Goal: Transaction & Acquisition: Download file/media

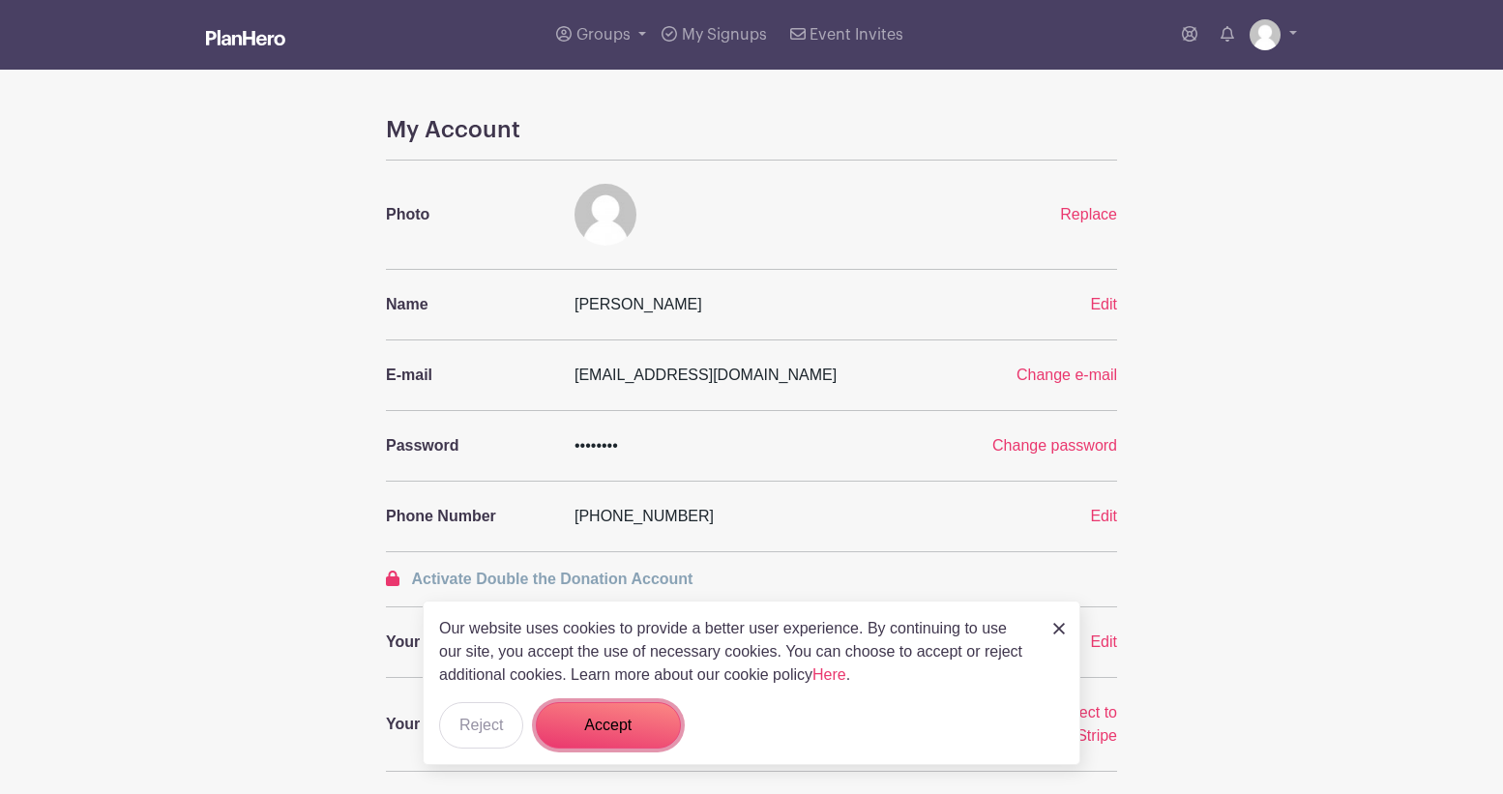
click at [581, 723] on button "Accept" at bounding box center [608, 725] width 145 height 46
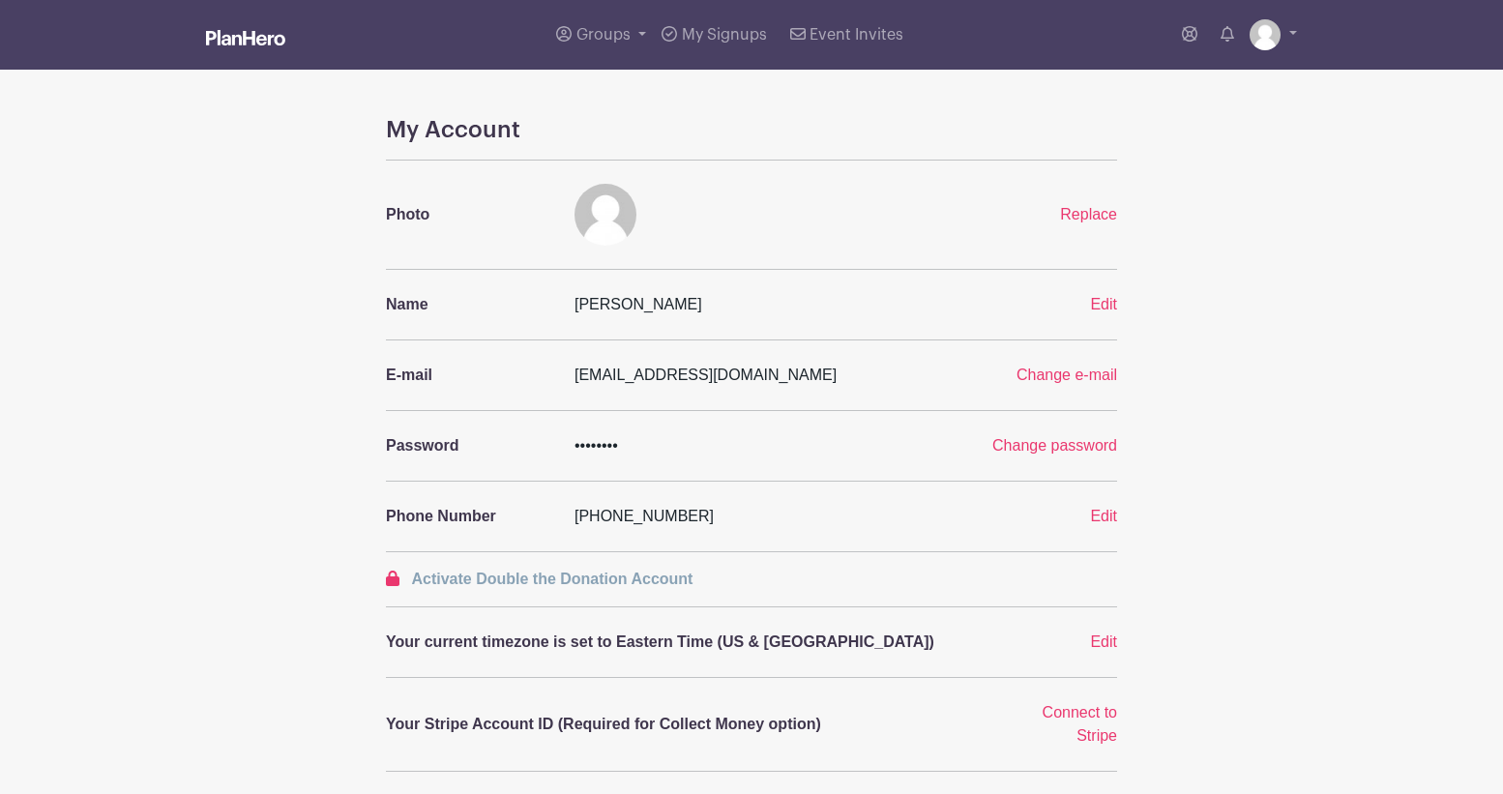
click at [275, 37] on img at bounding box center [245, 37] width 79 height 15
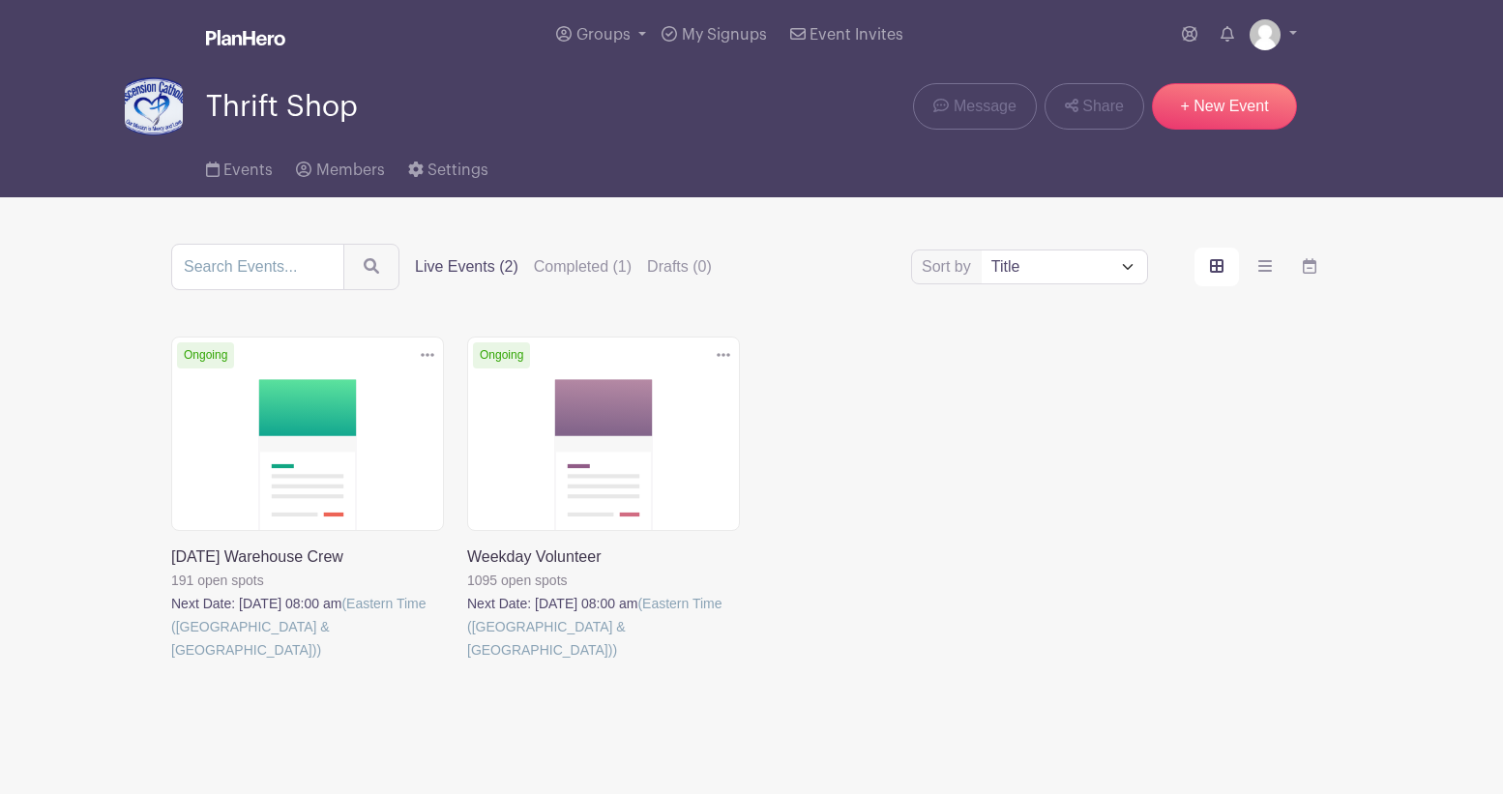
click at [171, 661] on link at bounding box center [171, 661] width 0 height 0
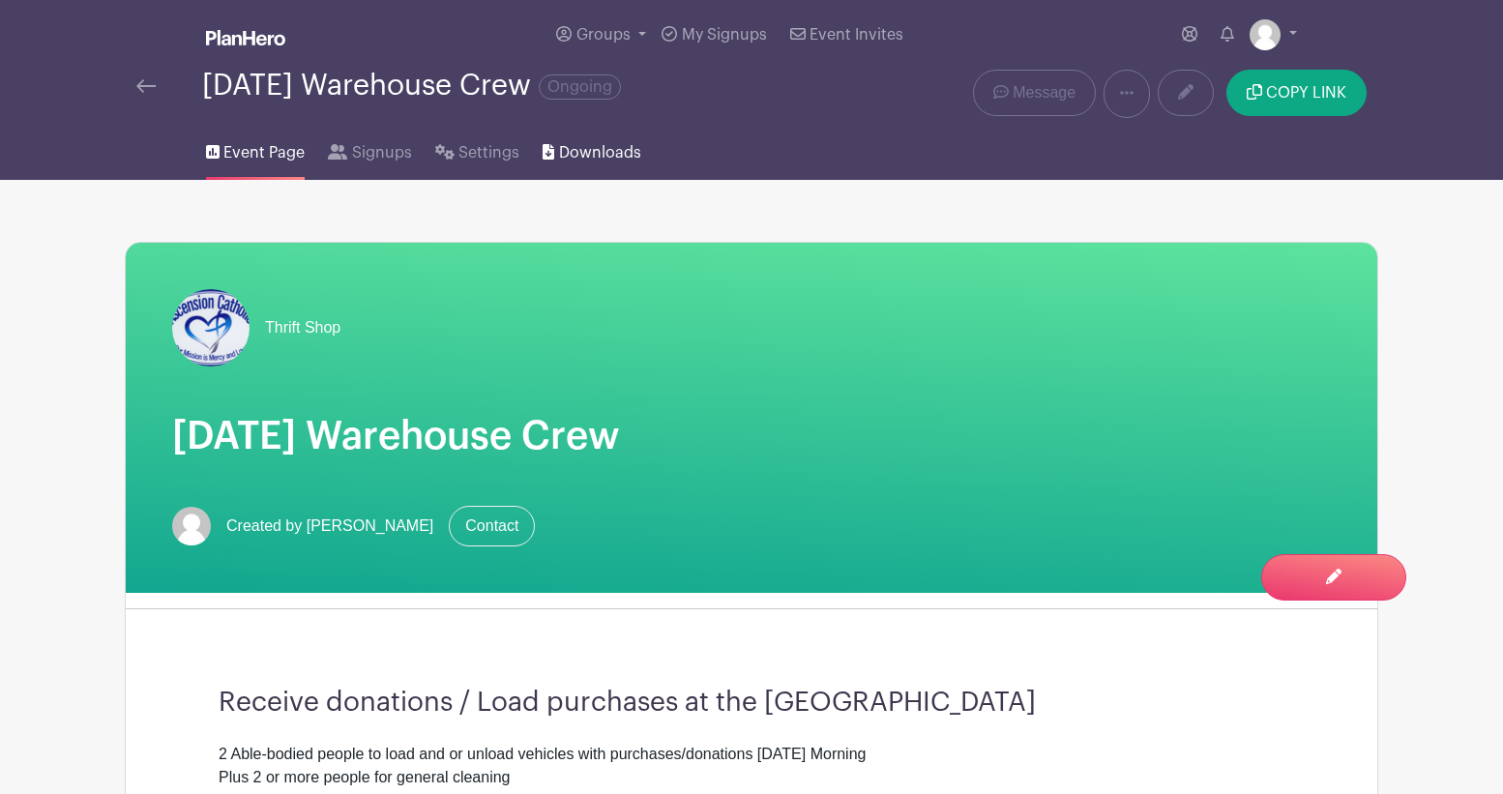
click at [545, 148] on icon at bounding box center [548, 151] width 12 height 15
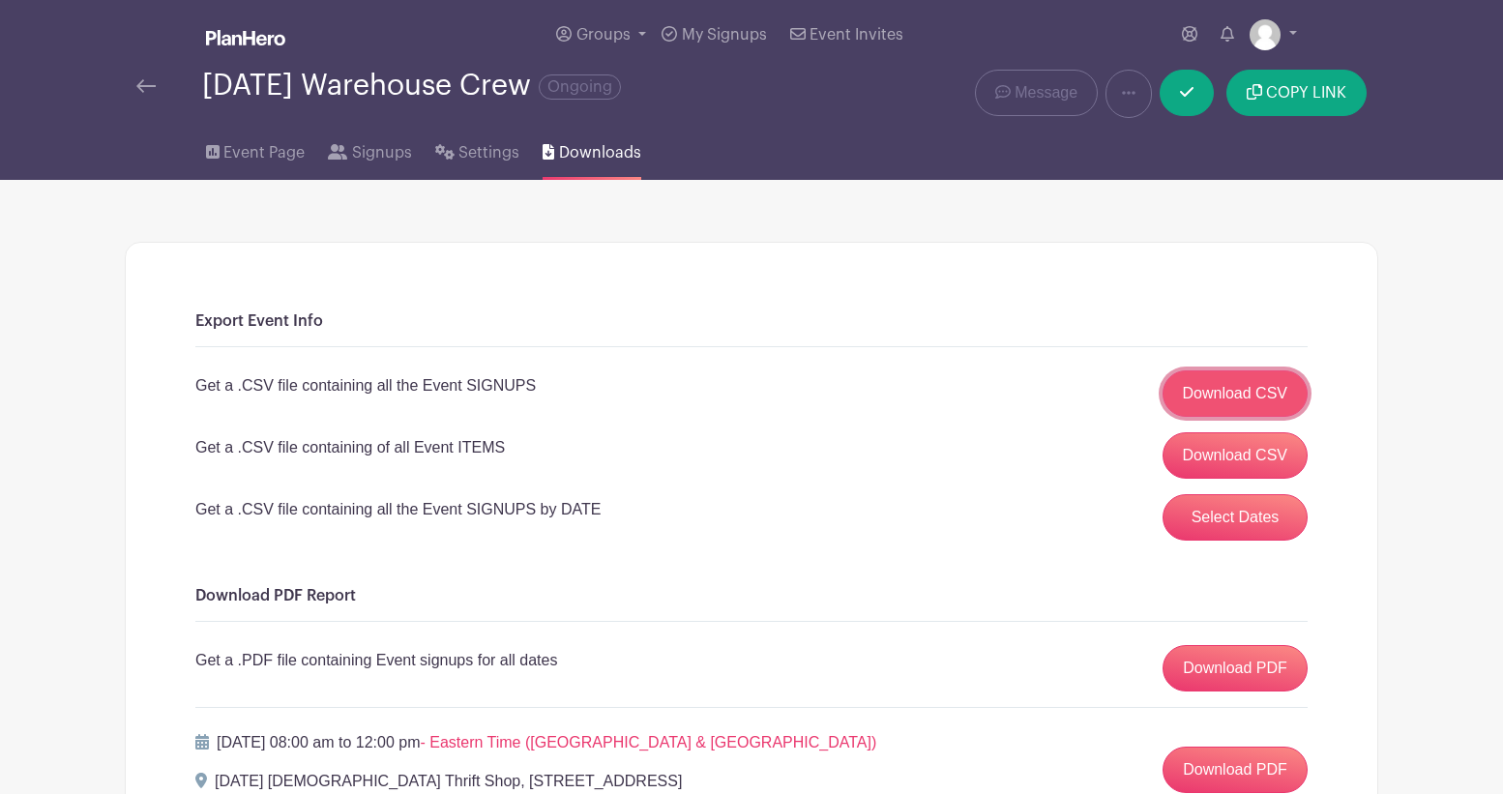
click at [1221, 392] on link "Download CSV" at bounding box center [1235, 393] width 146 height 46
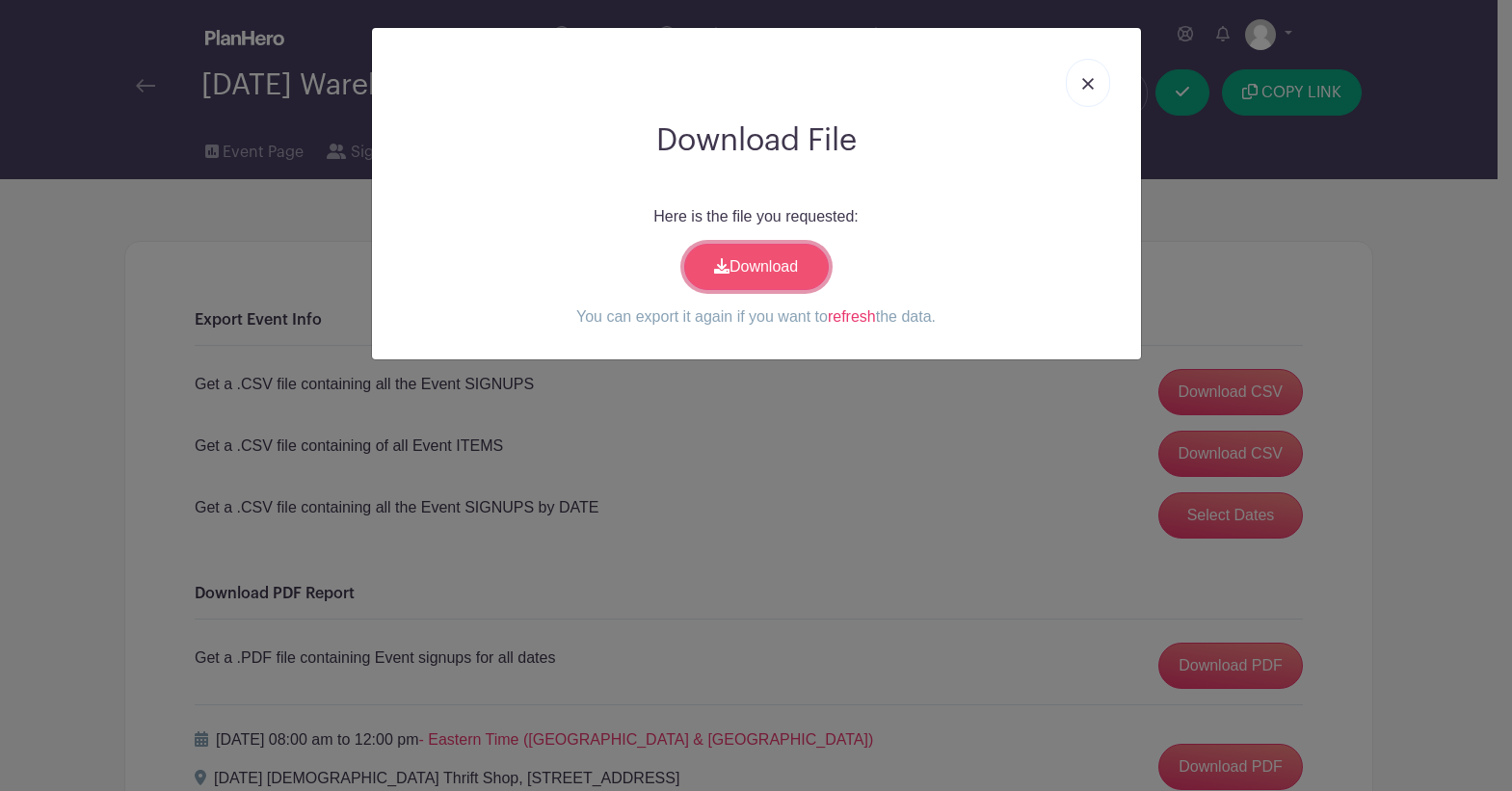
click at [776, 266] on link "Download" at bounding box center [756, 267] width 145 height 46
click at [1086, 81] on img at bounding box center [1088, 84] width 12 height 12
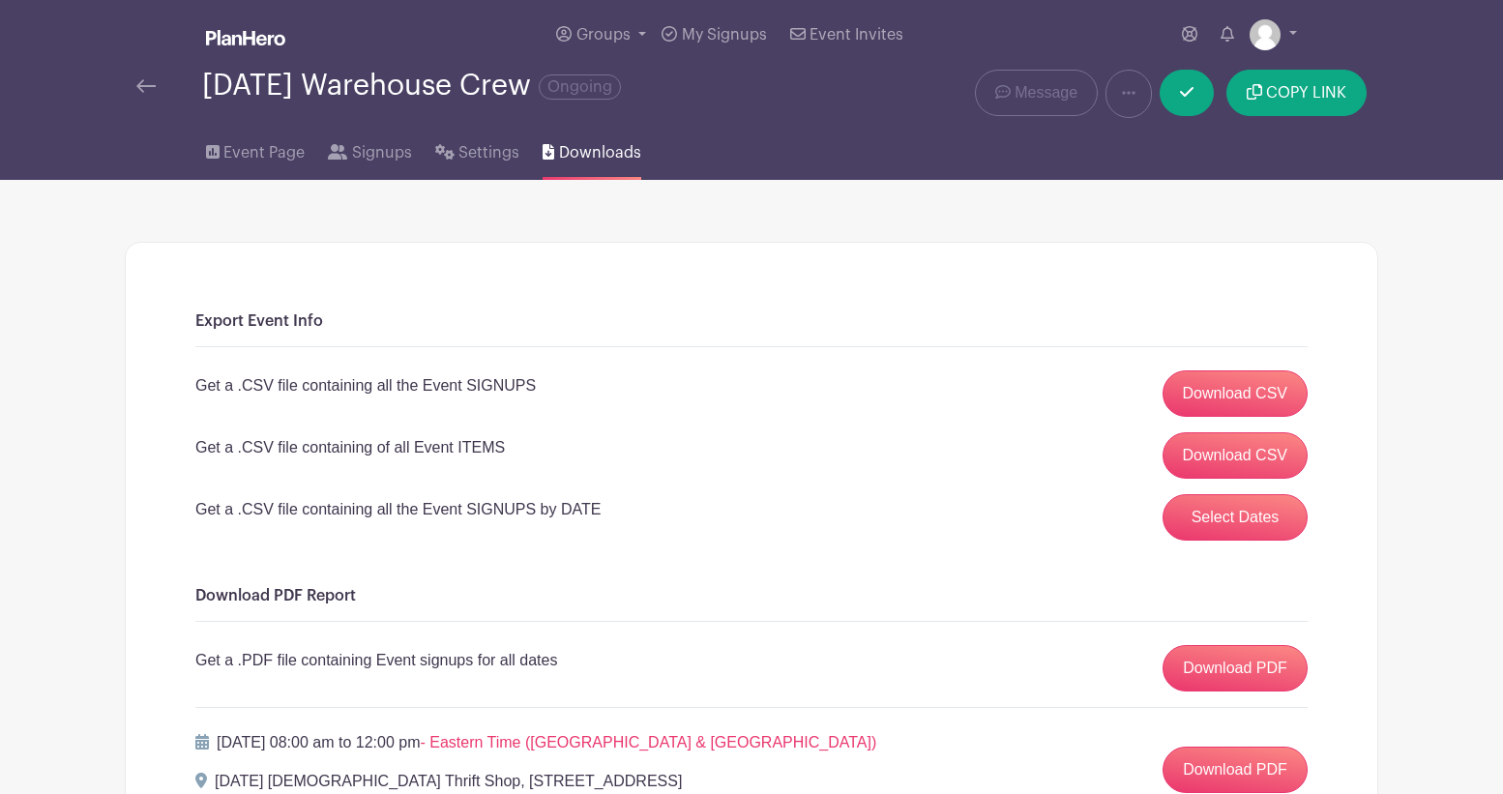
click at [145, 86] on img at bounding box center [145, 86] width 19 height 14
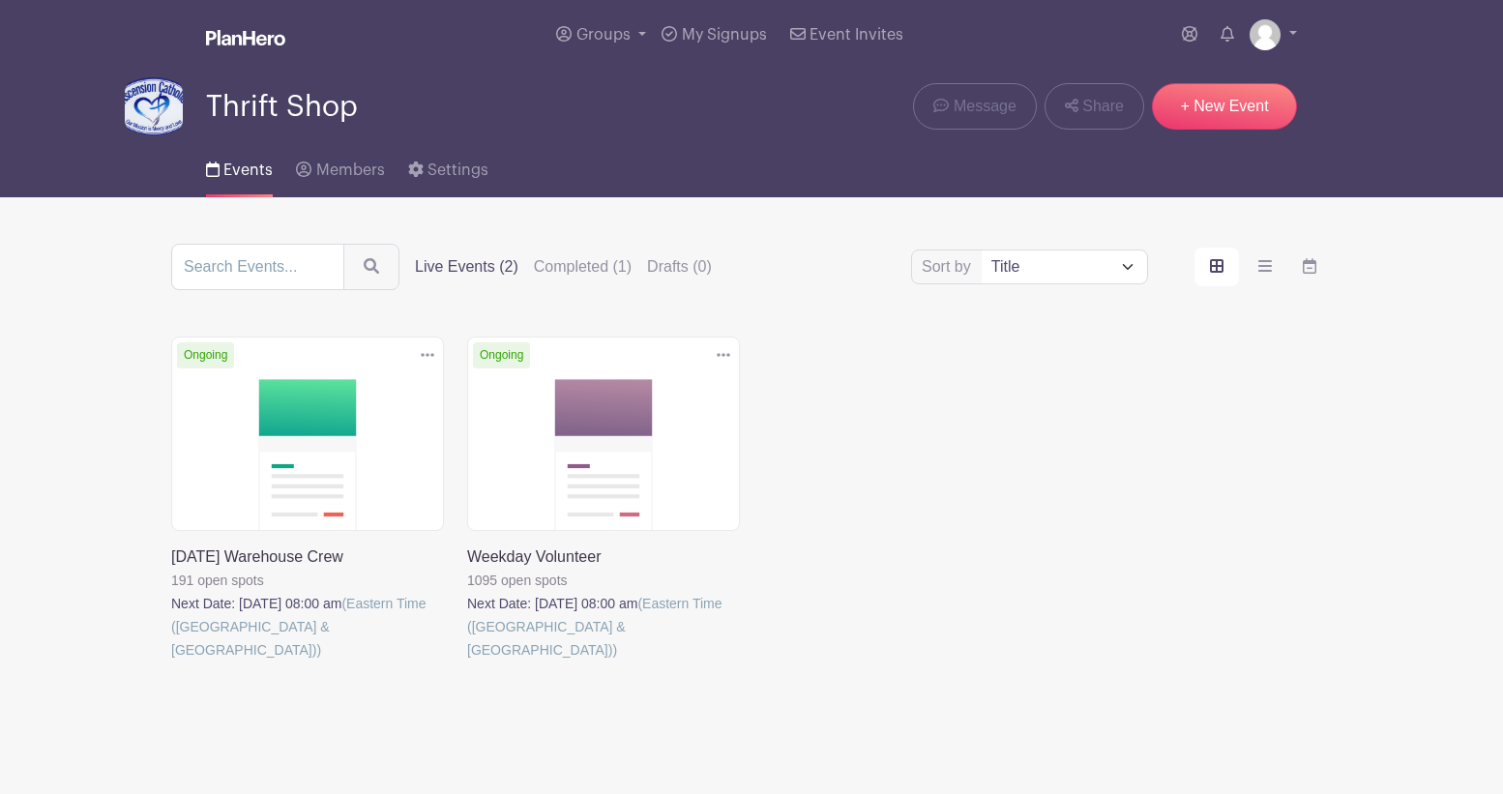
click at [467, 661] on link at bounding box center [467, 661] width 0 height 0
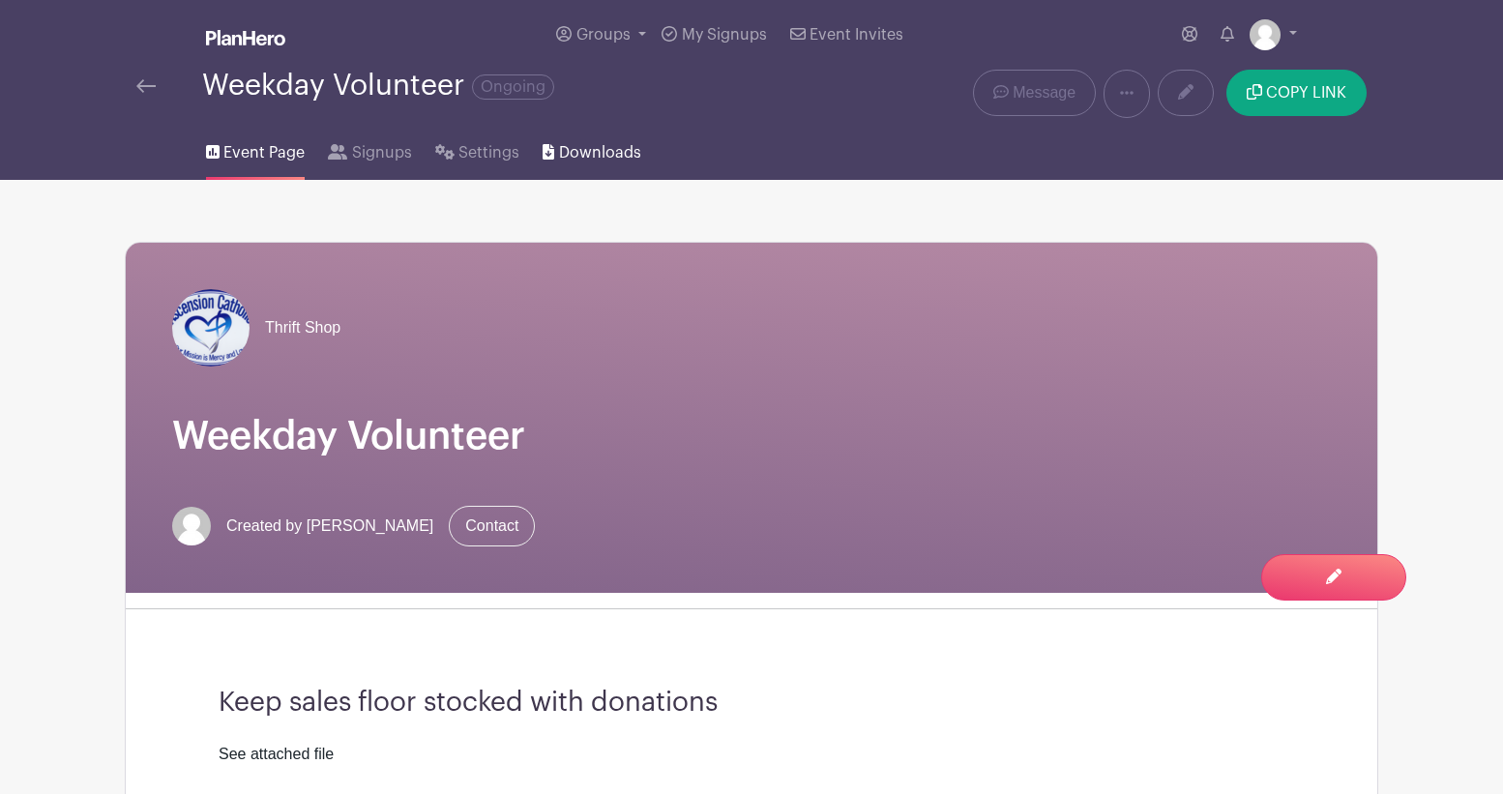
click at [593, 149] on span "Downloads" at bounding box center [600, 152] width 82 height 23
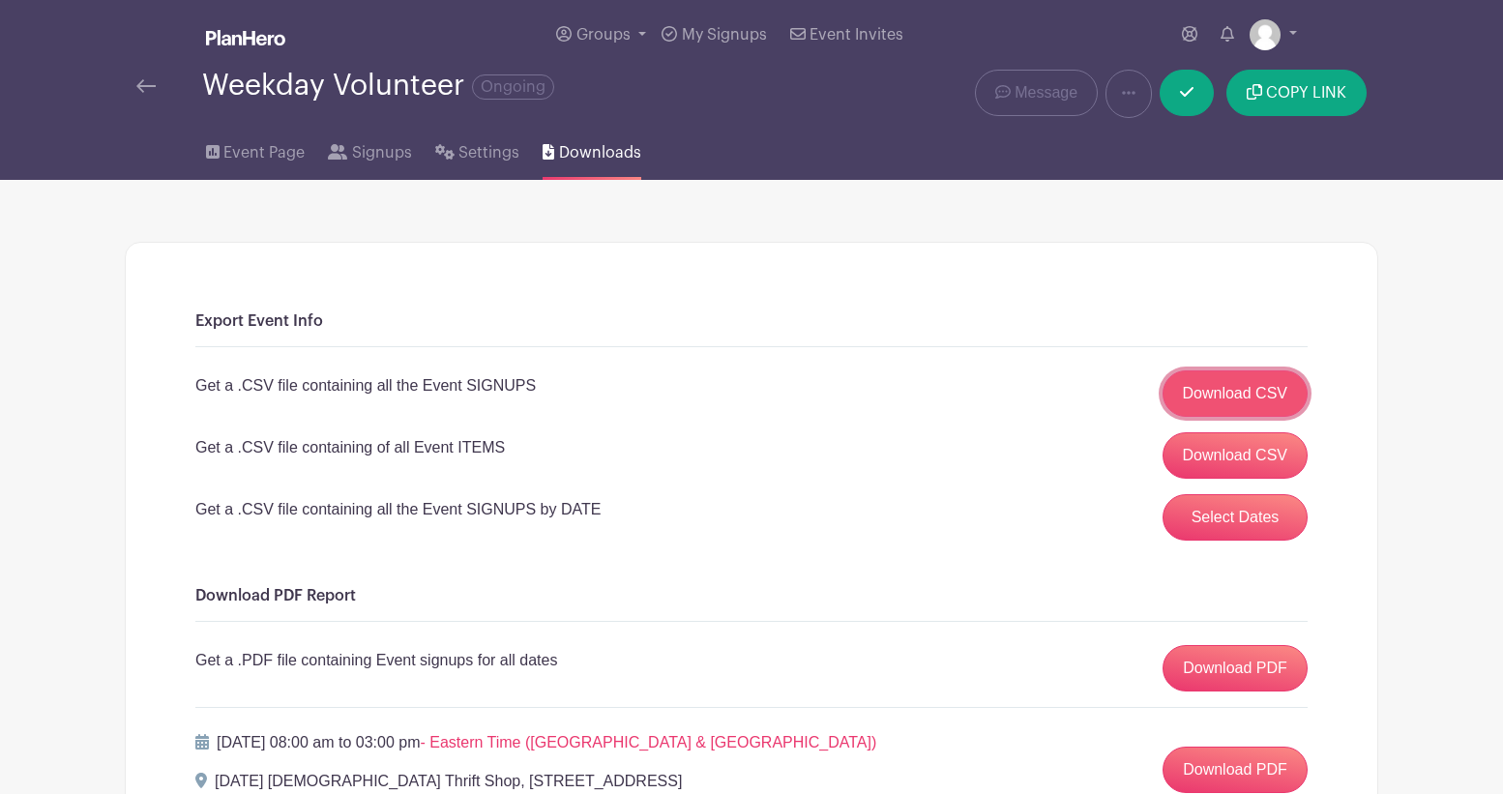
click at [1206, 395] on link "Download CSV" at bounding box center [1235, 393] width 146 height 46
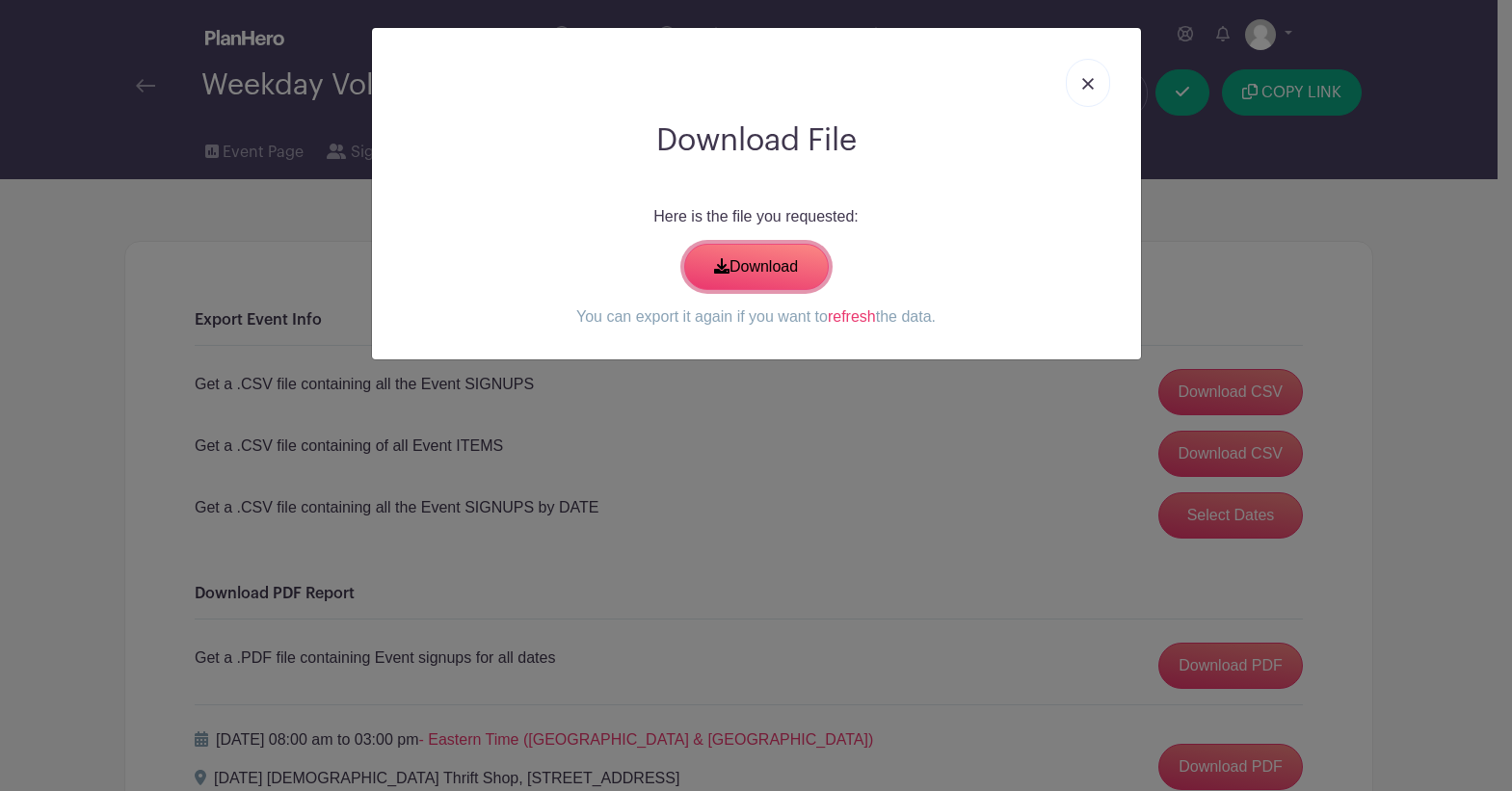
click at [751, 274] on link "Download" at bounding box center [756, 267] width 145 height 46
click at [1087, 86] on img at bounding box center [1088, 84] width 12 height 12
